Goal: Obtain resource: Obtain resource

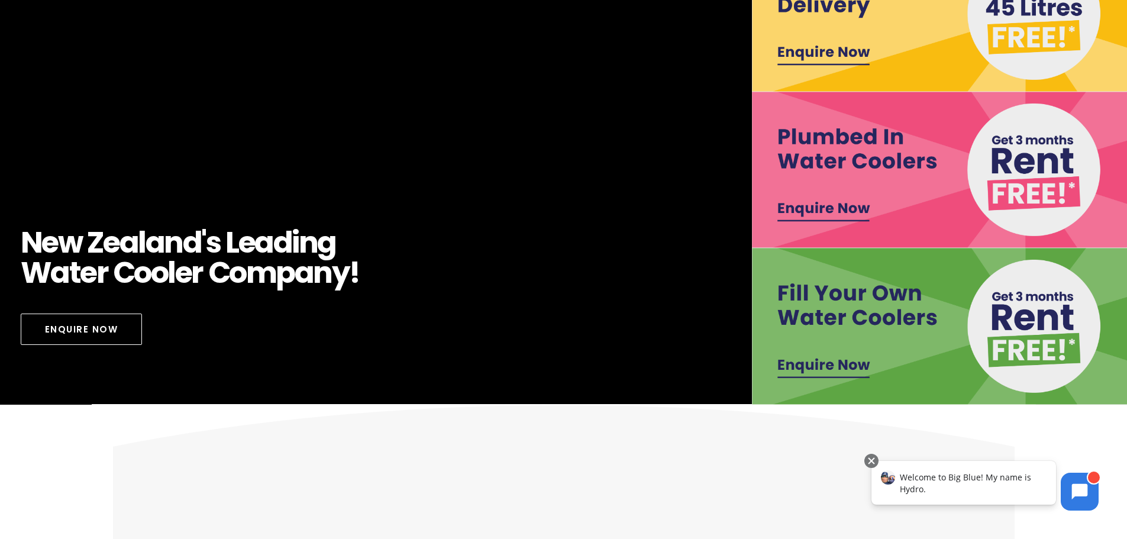
scroll to position [296, 0]
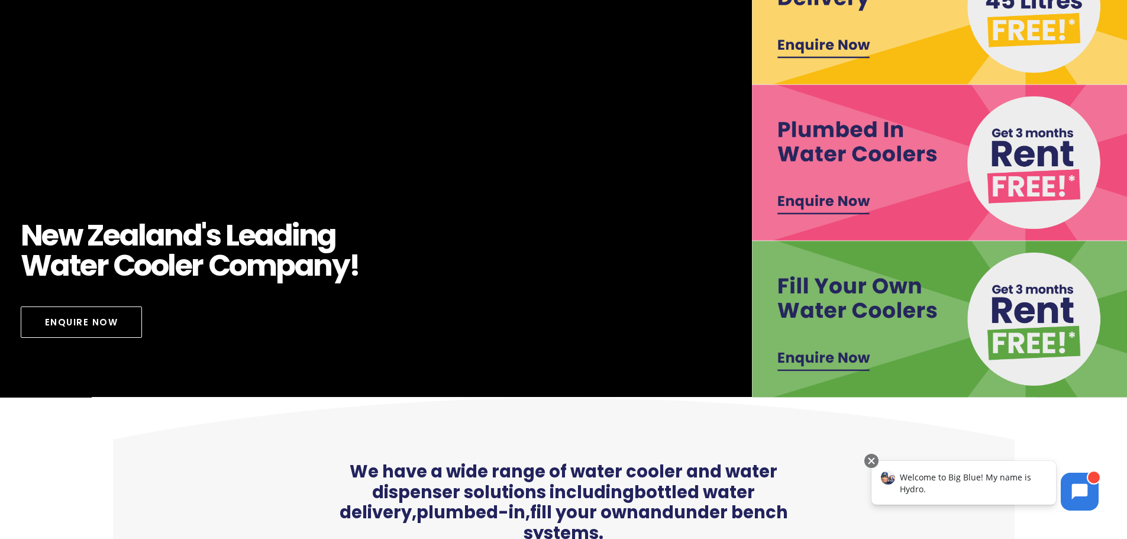
click at [804, 311] on img at bounding box center [940, 319] width 376 height 156
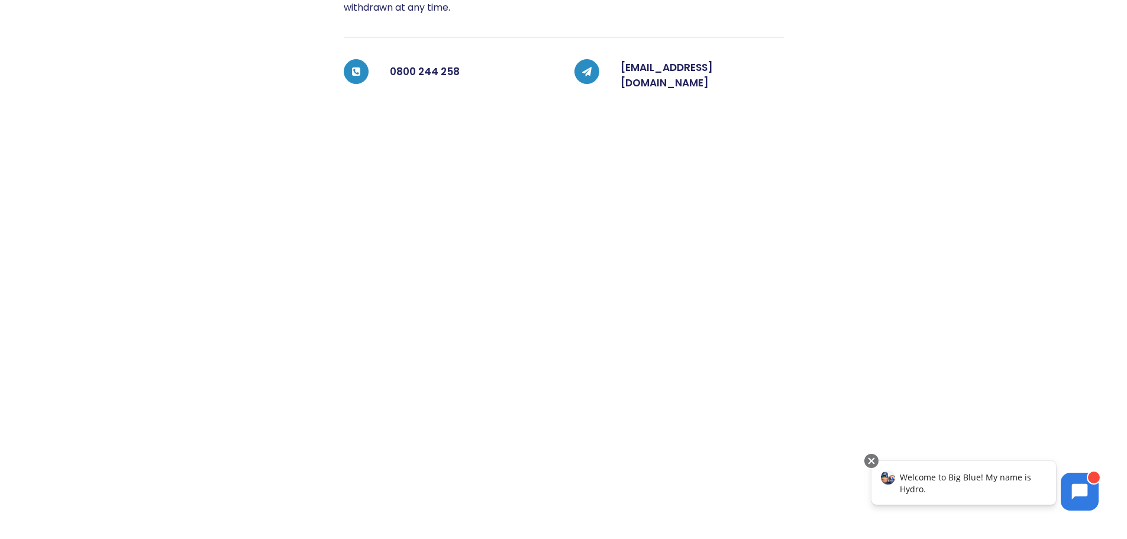
scroll to position [447, 0]
